Goal: Information Seeking & Learning: Learn about a topic

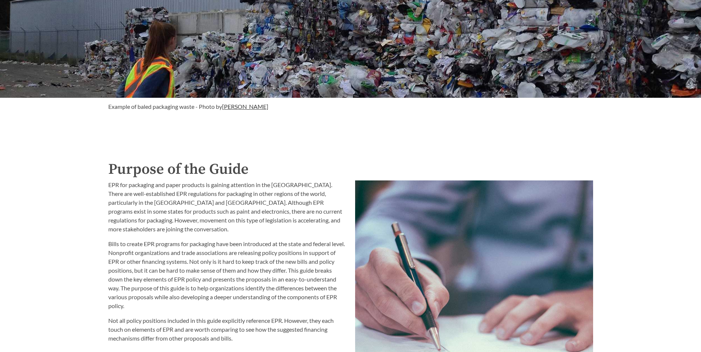
scroll to position [702, 0]
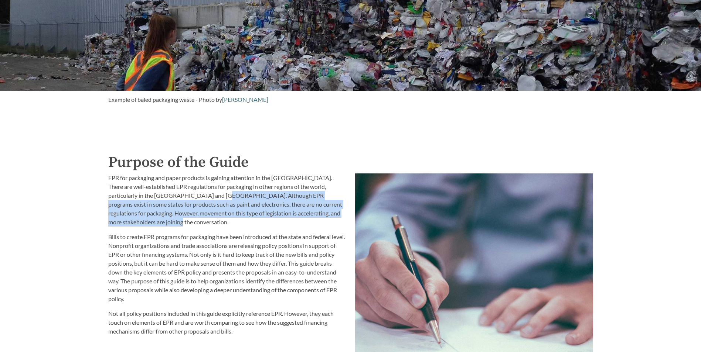
drag, startPoint x: 197, startPoint y: 198, endPoint x: 213, endPoint y: 221, distance: 28.1
click at [213, 221] on p "EPR for packaging and paper products is gaining attention in the [GEOGRAPHIC_DA…" at bounding box center [227, 200] width 238 height 53
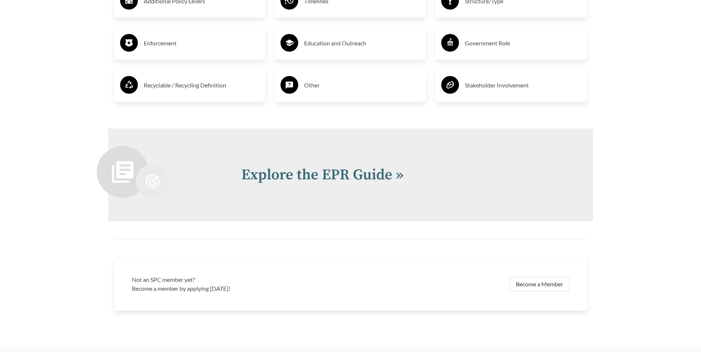
scroll to position [1441, 0]
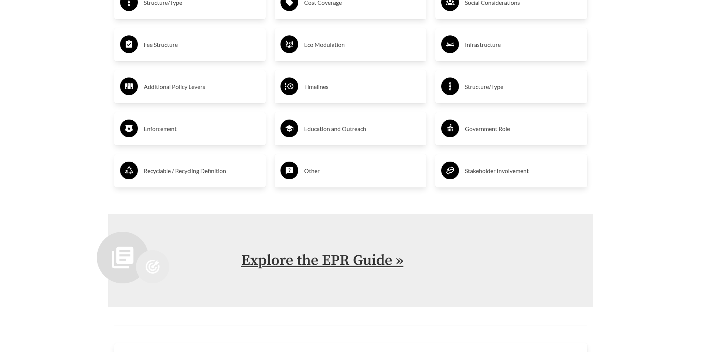
click at [316, 262] on link "Explore the EPR Guide »" at bounding box center [322, 261] width 162 height 18
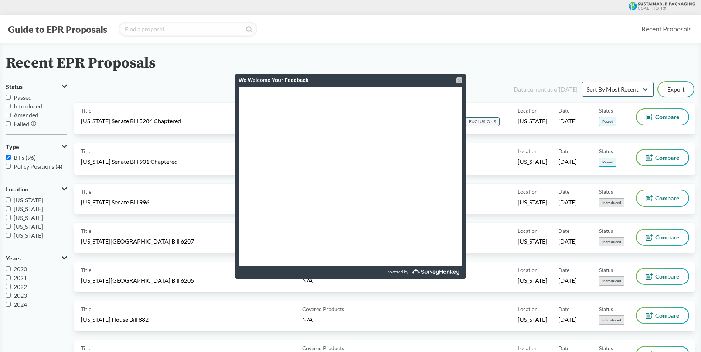
click at [459, 78] on div at bounding box center [459, 81] width 6 height 6
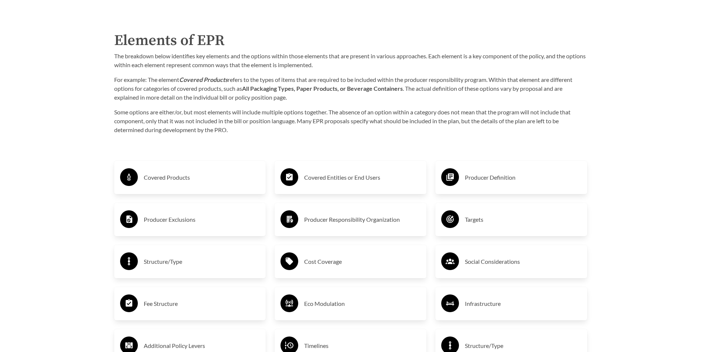
scroll to position [1182, 0]
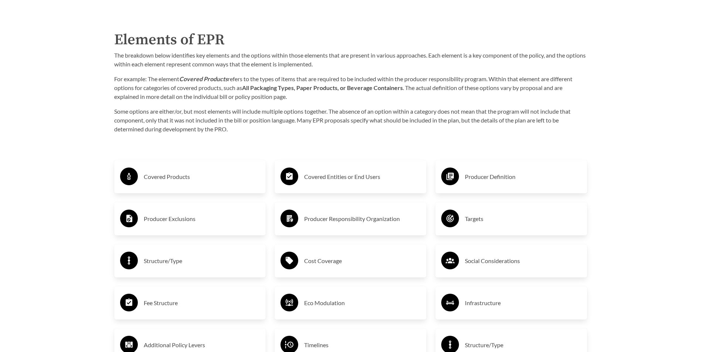
click at [231, 185] on div "Covered Products" at bounding box center [190, 176] width 140 height 21
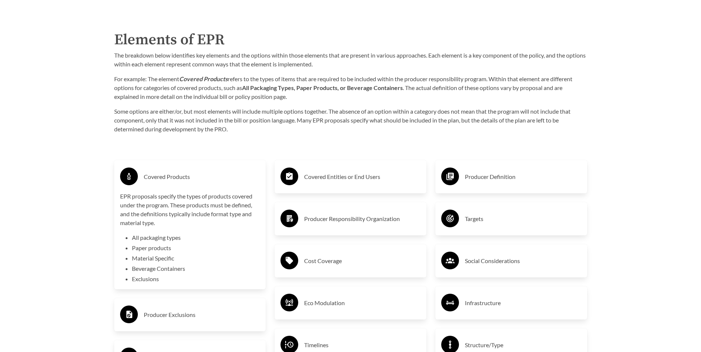
click at [338, 162] on div "Covered Entities or End Users" at bounding box center [351, 176] width 152 height 33
click at [342, 220] on h3 "Producer Responsibility Organization" at bounding box center [362, 219] width 116 height 12
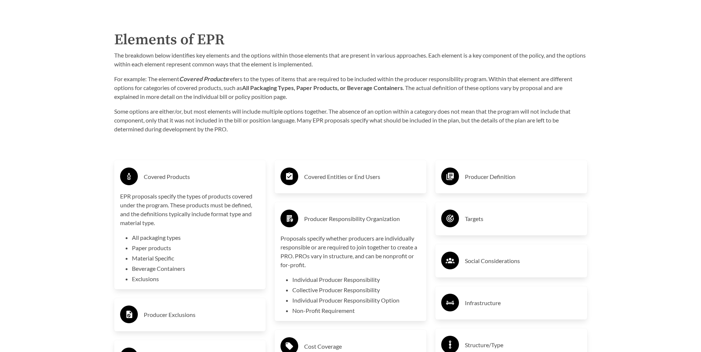
click at [394, 172] on div "Covered Entities or End Users" at bounding box center [350, 176] width 140 height 21
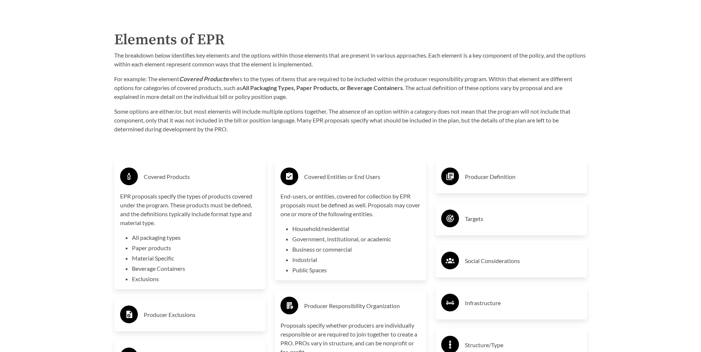
click at [521, 168] on div "Producer Definition" at bounding box center [511, 176] width 140 height 21
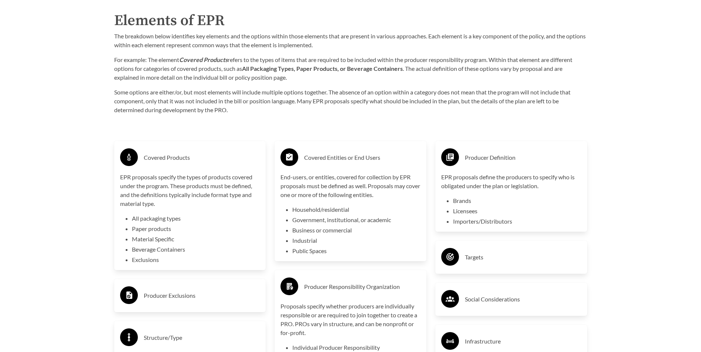
scroll to position [1219, 0]
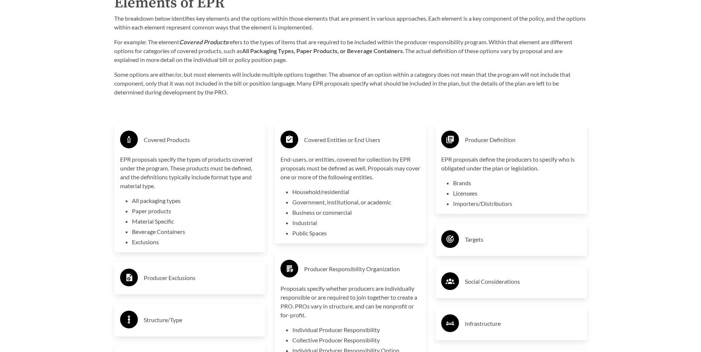
click at [532, 233] on div "Targets" at bounding box center [511, 239] width 140 height 21
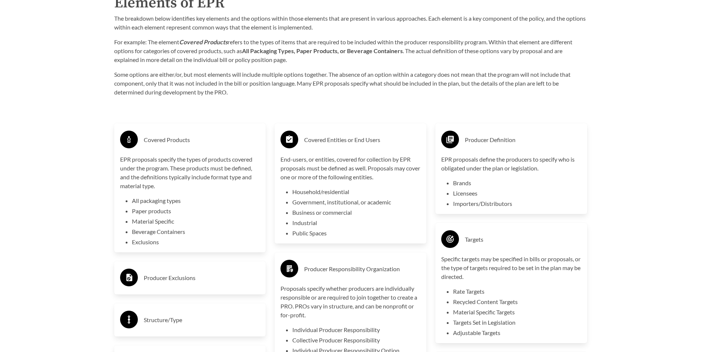
scroll to position [1293, 0]
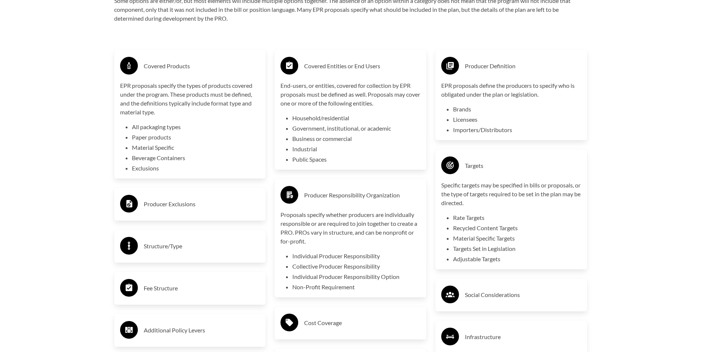
click at [228, 210] on h3 "Producer Exclusions" at bounding box center [202, 204] width 116 height 12
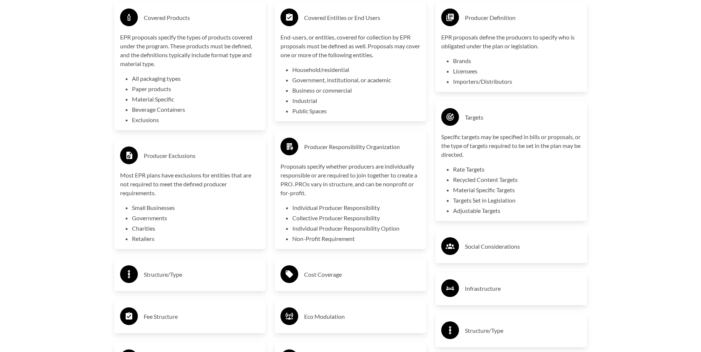
scroll to position [1404, 0]
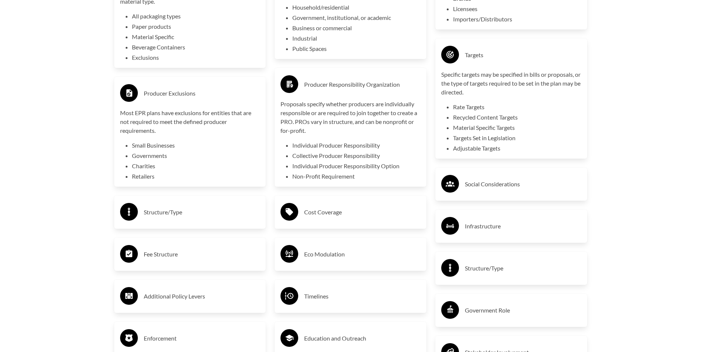
click at [231, 212] on h3 "Structure/Type" at bounding box center [202, 213] width 116 height 12
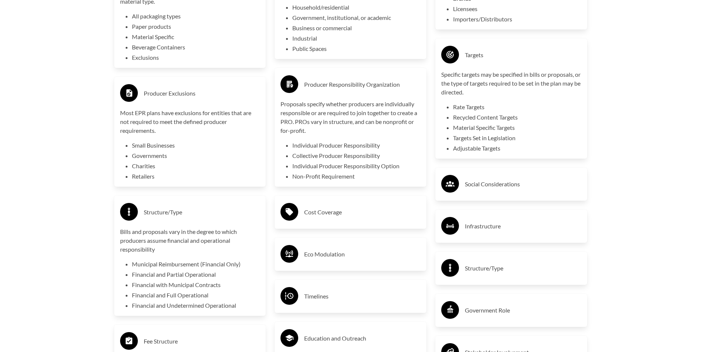
click at [358, 212] on h3 "Cost Coverage" at bounding box center [362, 213] width 116 height 12
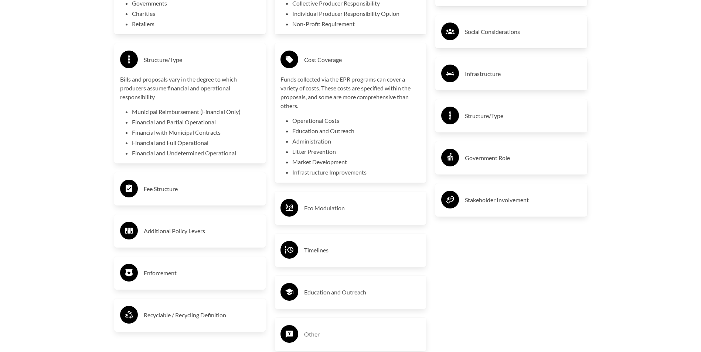
scroll to position [1626, 0]
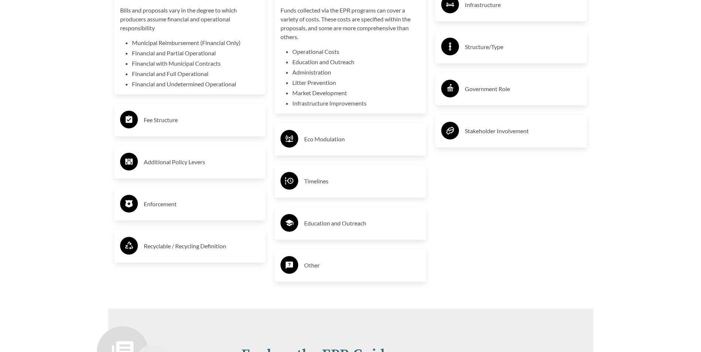
click at [158, 255] on div "Recyclable / Recycling Definition" at bounding box center [190, 246] width 140 height 21
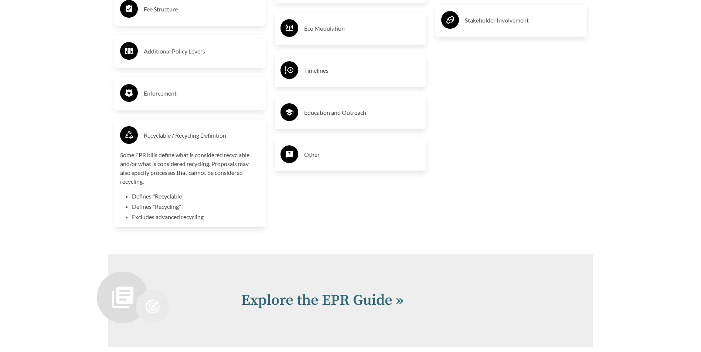
scroll to position [1847, 0]
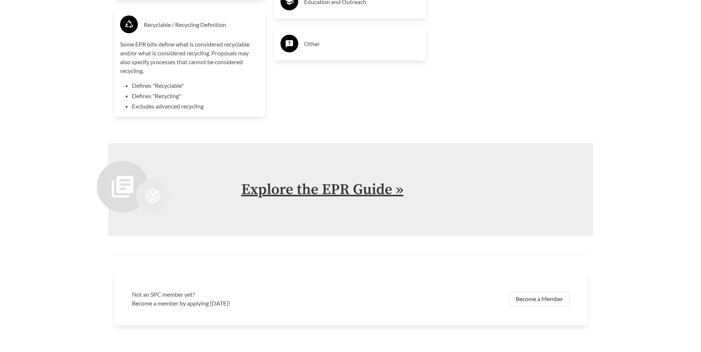
click at [299, 189] on link "Explore the EPR Guide »" at bounding box center [322, 190] width 162 height 18
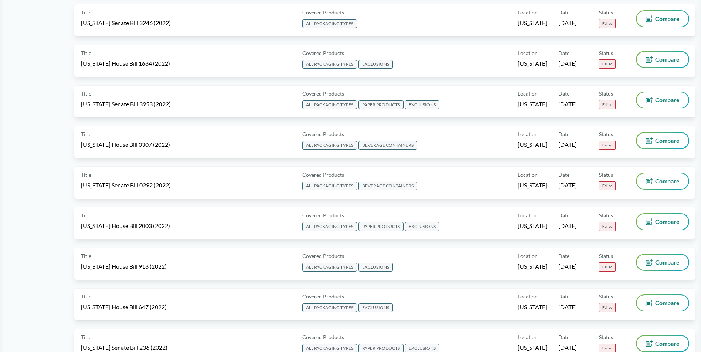
scroll to position [3754, 0]
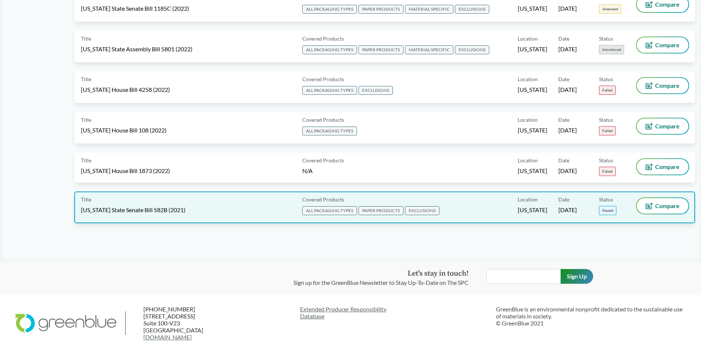
click at [259, 203] on div "Title [US_STATE] State Senate Bill 582B (2021)" at bounding box center [190, 207] width 218 height 18
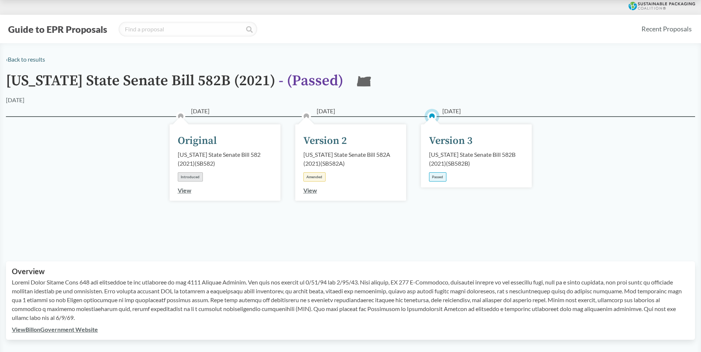
click at [464, 139] on div "Version 3" at bounding box center [451, 141] width 44 height 16
click at [456, 157] on div "[US_STATE] State Senate Bill 582B (2021) ( SB582B )" at bounding box center [476, 159] width 95 height 18
click at [437, 163] on div "[US_STATE] State Senate Bill 582B (2021) ( SB582B )" at bounding box center [476, 159] width 95 height 18
drag, startPoint x: 437, startPoint y: 163, endPoint x: 430, endPoint y: 179, distance: 17.4
click at [430, 179] on div "Passed" at bounding box center [437, 177] width 17 height 9
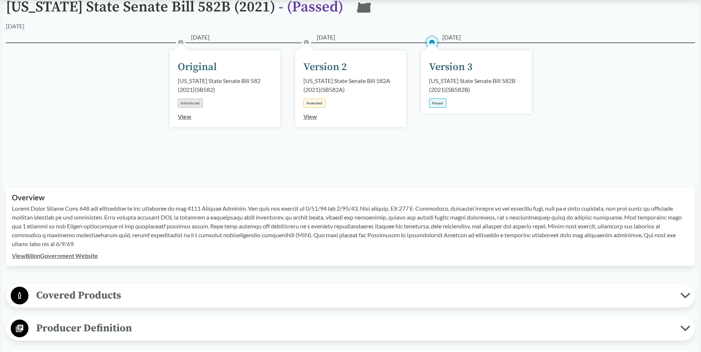
scroll to position [185, 0]
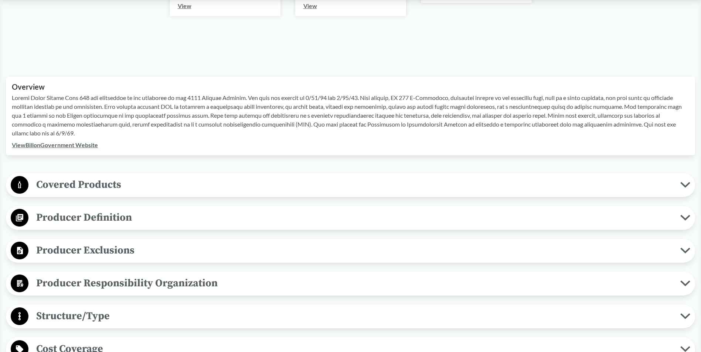
click at [95, 188] on span "Covered Products" at bounding box center [354, 185] width 652 height 17
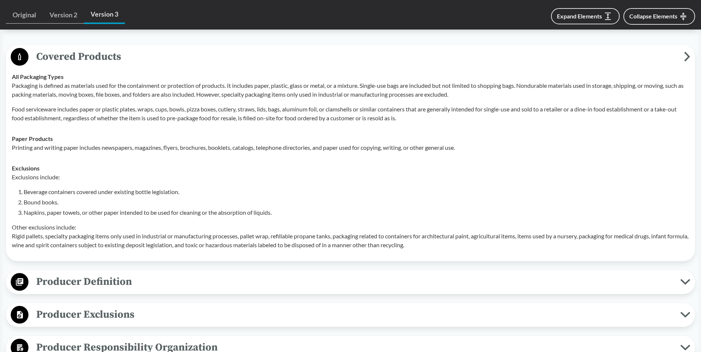
scroll to position [369, 0]
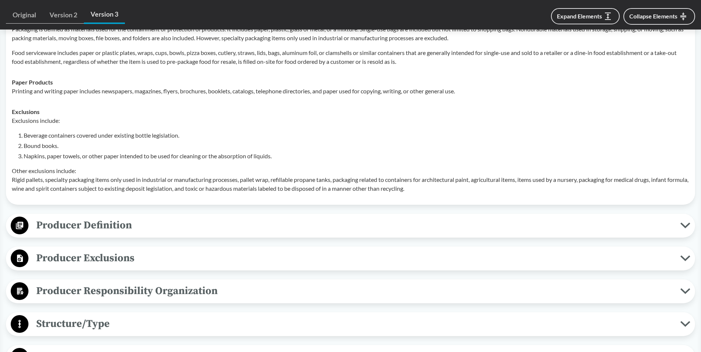
click at [237, 236] on div "Producer Definition Brands For items sold in packaging at a physical retail loc…" at bounding box center [350, 226] width 689 height 24
click at [244, 224] on span "Producer Definition" at bounding box center [354, 225] width 652 height 17
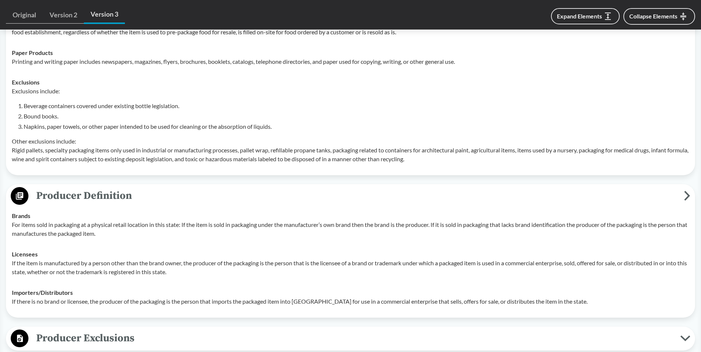
scroll to position [443, 0]
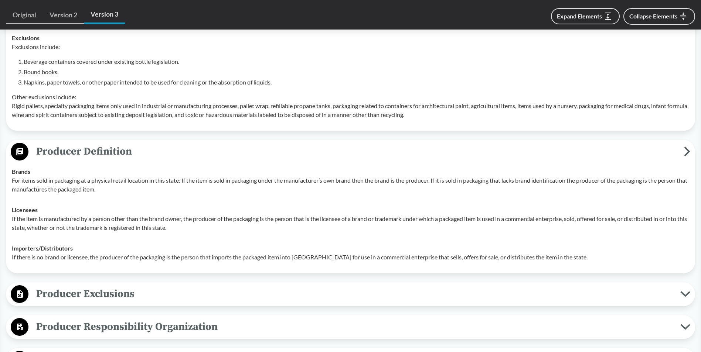
click at [197, 303] on button "Producer Exclusions" at bounding box center [350, 294] width 684 height 19
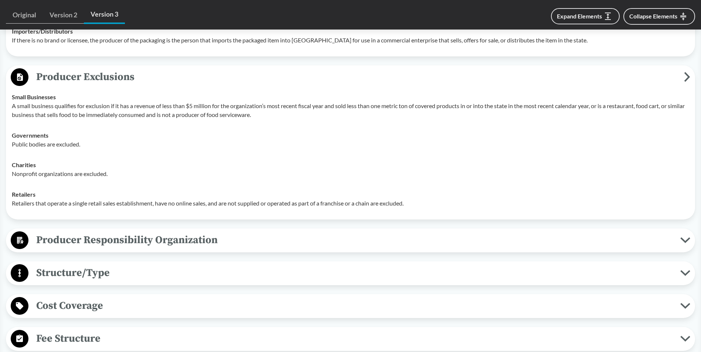
scroll to position [665, 0]
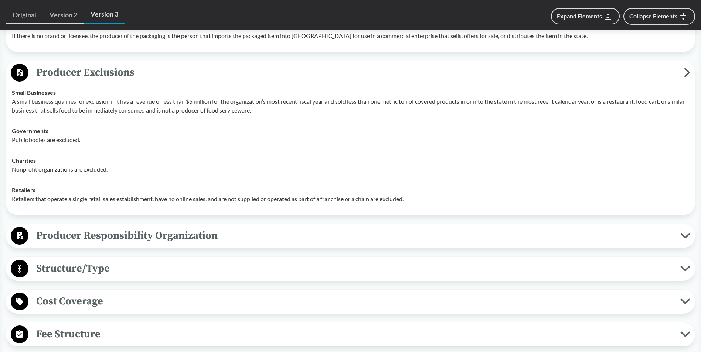
click at [198, 234] on span "Producer Responsibility Organization" at bounding box center [354, 236] width 652 height 17
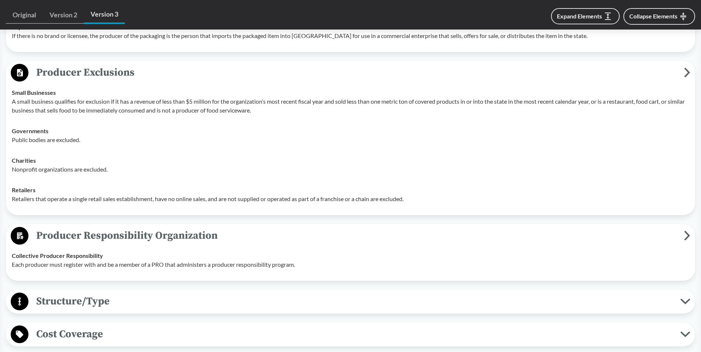
click at [137, 296] on span "Structure/Type" at bounding box center [354, 301] width 652 height 17
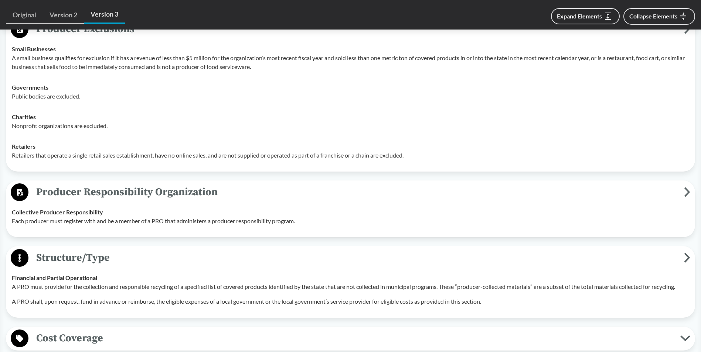
scroll to position [776, 0]
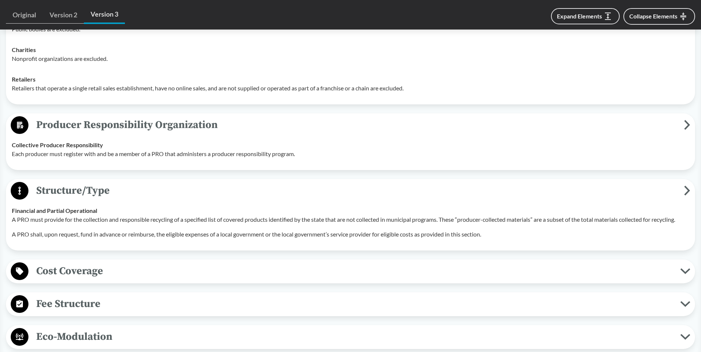
click at [142, 284] on div "Covered Products All Packaging Types Packaging is defined as materials used for…" at bounding box center [350, 130] width 689 height 1096
click at [150, 273] on span "Cost Coverage" at bounding box center [354, 271] width 652 height 17
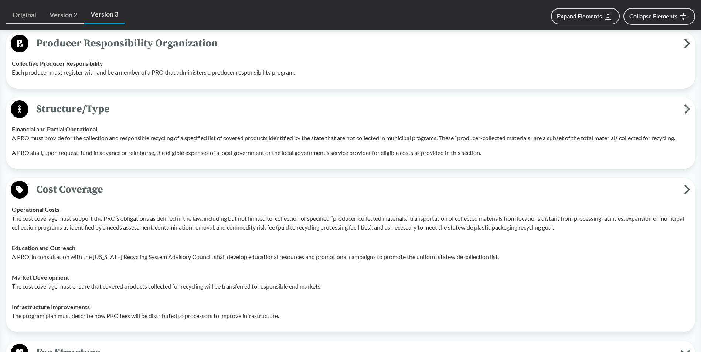
scroll to position [961, 0]
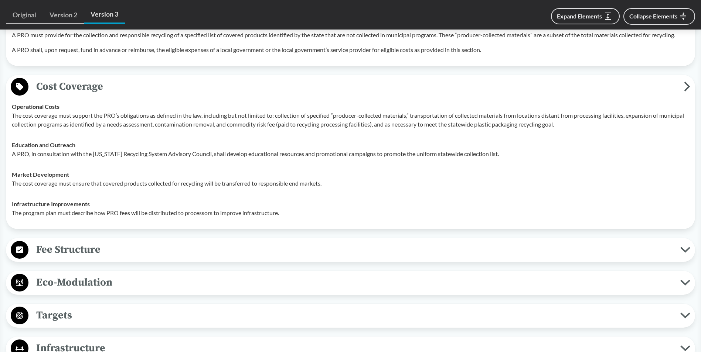
click at [88, 263] on div "Covered Products All Packaging Types Packaging is defined as materials used for…" at bounding box center [350, 10] width 689 height 1227
click at [100, 253] on span "Fee Structure" at bounding box center [354, 250] width 652 height 17
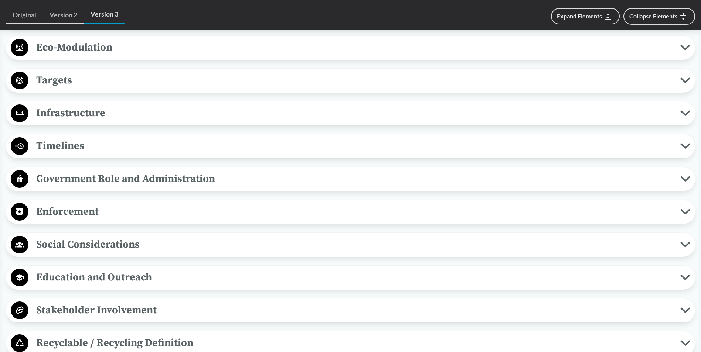
scroll to position [1257, 0]
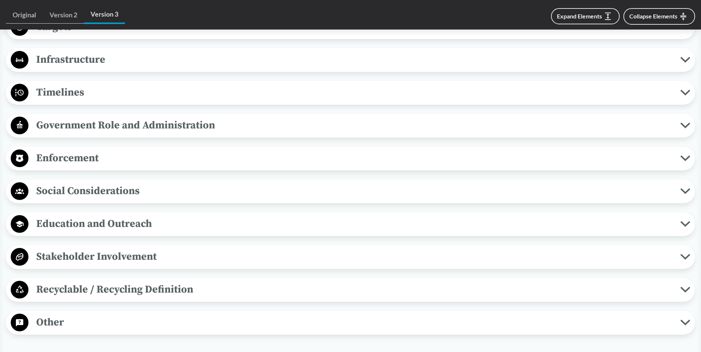
scroll to position [1331, 0]
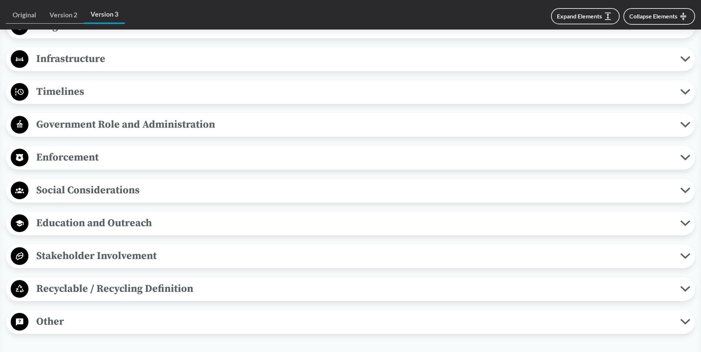
click at [112, 124] on span "Government Role and Administration" at bounding box center [354, 124] width 652 height 17
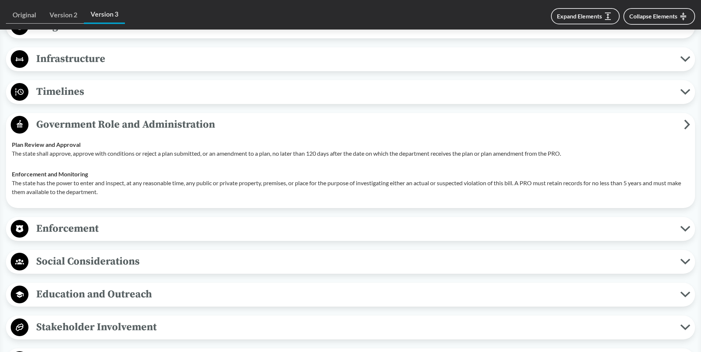
click at [103, 86] on span "Timelines" at bounding box center [354, 92] width 652 height 17
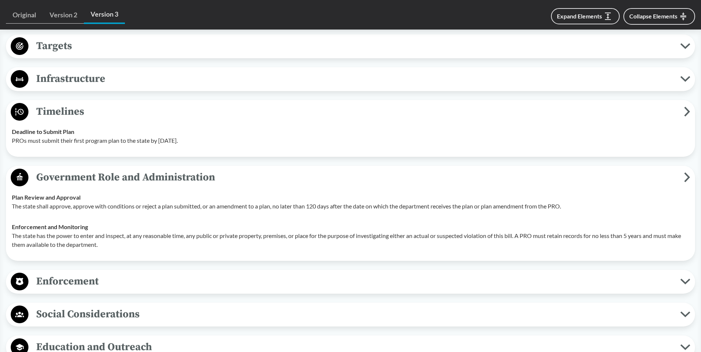
scroll to position [1294, 0]
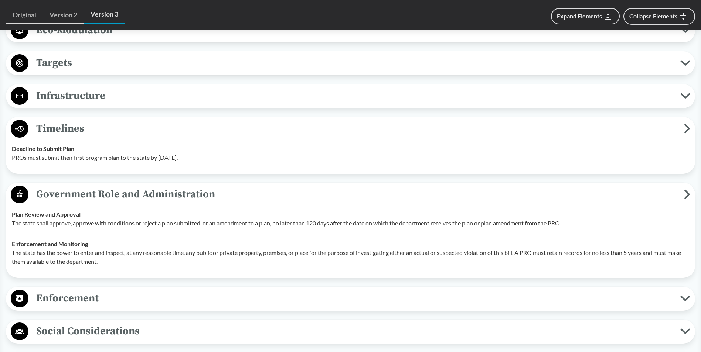
click at [99, 96] on span "Infrastructure" at bounding box center [354, 96] width 652 height 17
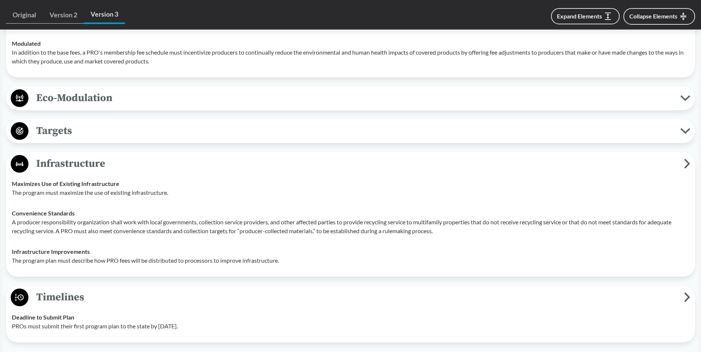
scroll to position [1220, 0]
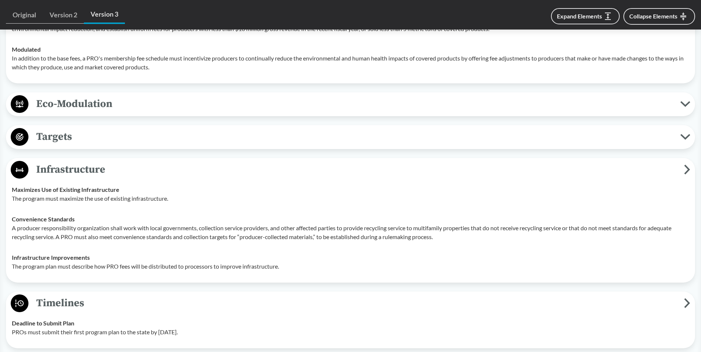
click at [112, 127] on div "Targets Material Specific Targets The bill sets the following statewide recycli…" at bounding box center [350, 137] width 689 height 24
drag, startPoint x: 113, startPoint y: 132, endPoint x: 116, endPoint y: 134, distance: 3.8
click at [113, 132] on span "Targets" at bounding box center [354, 137] width 652 height 17
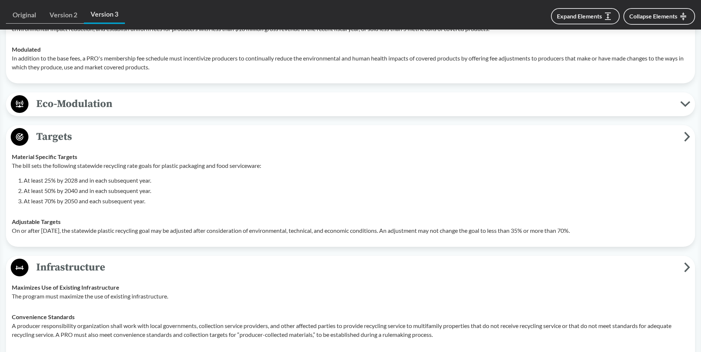
click at [143, 93] on div "Eco-Modulation Recycled Content A producer responsibility organization’s member…" at bounding box center [350, 104] width 689 height 24
click at [146, 99] on span "Eco-Modulation" at bounding box center [354, 104] width 652 height 17
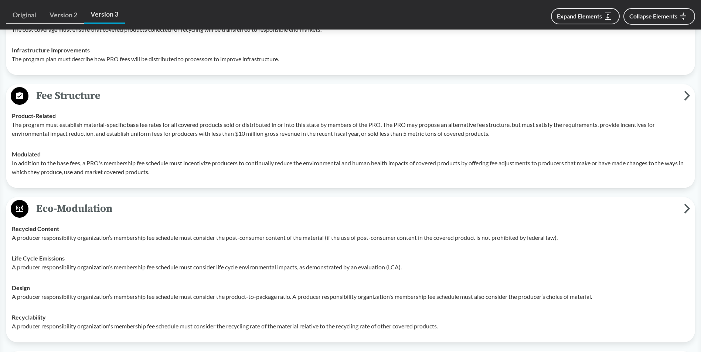
scroll to position [1109, 0]
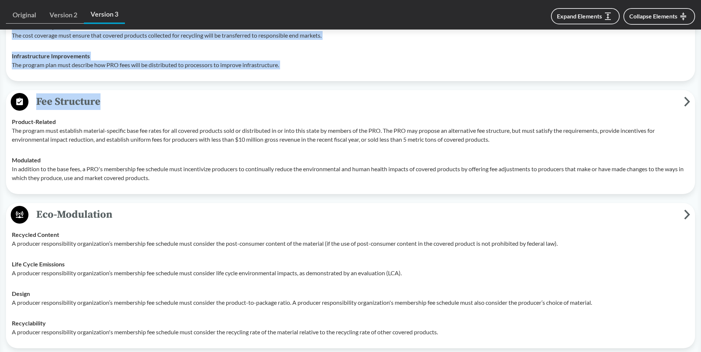
drag, startPoint x: 699, startPoint y: 188, endPoint x: 699, endPoint y: 39, distance: 148.9
click at [699, 39] on div "‹ Back to results [US_STATE] State Senate Bill 582B (2021) - ( Passed ) OR [DAT…" at bounding box center [350, 31] width 701 height 2170
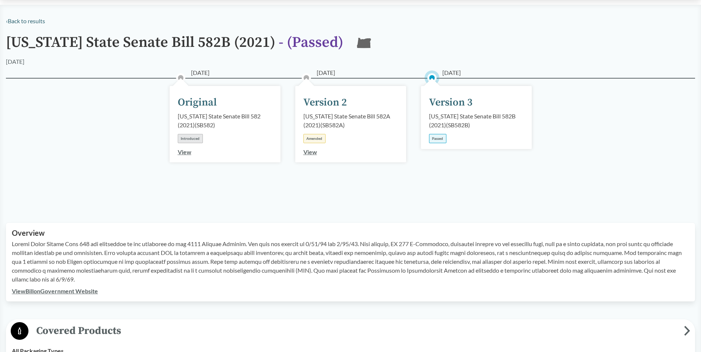
scroll to position [0, 0]
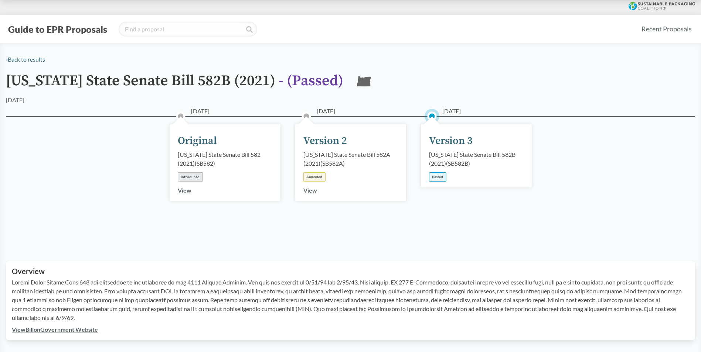
click at [343, 224] on div "[DATE] Version 2 [US_STATE] State Senate Bill 582A (2021) ( SB582A ) Amended Vi…" at bounding box center [351, 180] width 126 height 91
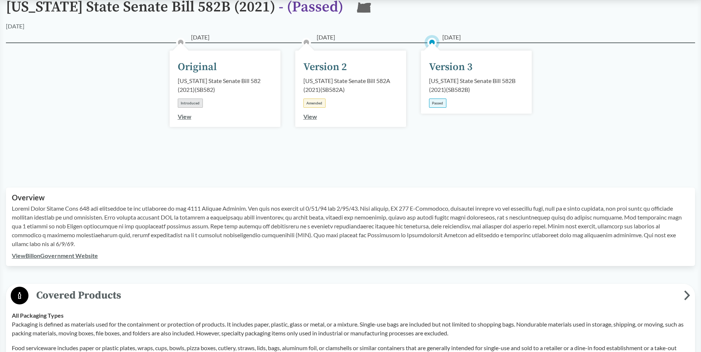
scroll to position [111, 0]
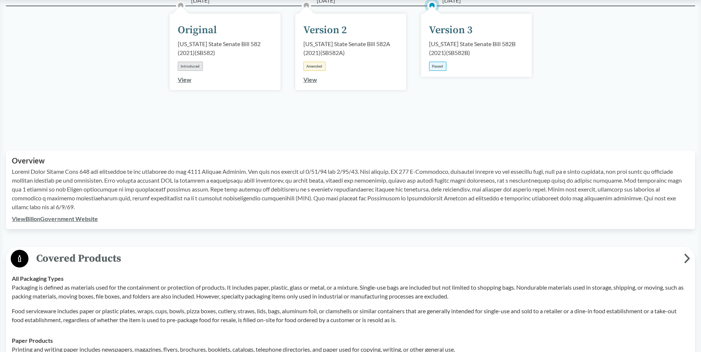
click at [87, 228] on div "Overview View Bill on Government Website" at bounding box center [350, 190] width 689 height 79
click at [90, 223] on div "View Bill on Government Website" at bounding box center [350, 219] width 677 height 9
click at [93, 218] on link "View Bill on Government Website" at bounding box center [55, 218] width 86 height 7
